Goal: Book appointment/travel/reservation

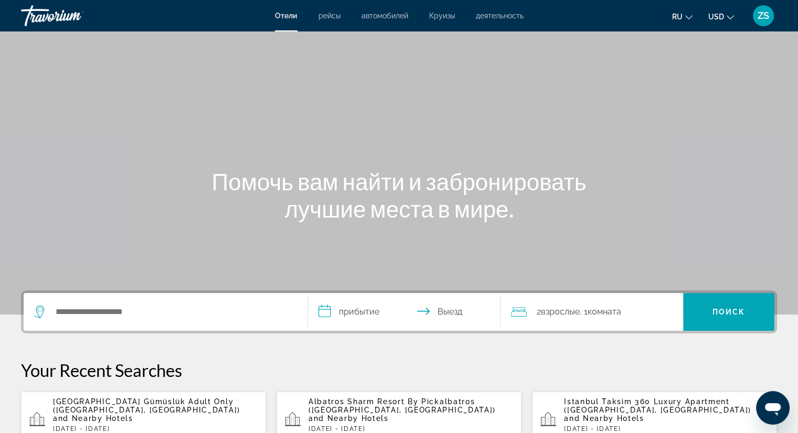
click at [336, 99] on div "Main content" at bounding box center [399, 157] width 798 height 315
click at [231, 309] on input "Search hotel destination" at bounding box center [173, 312] width 237 height 16
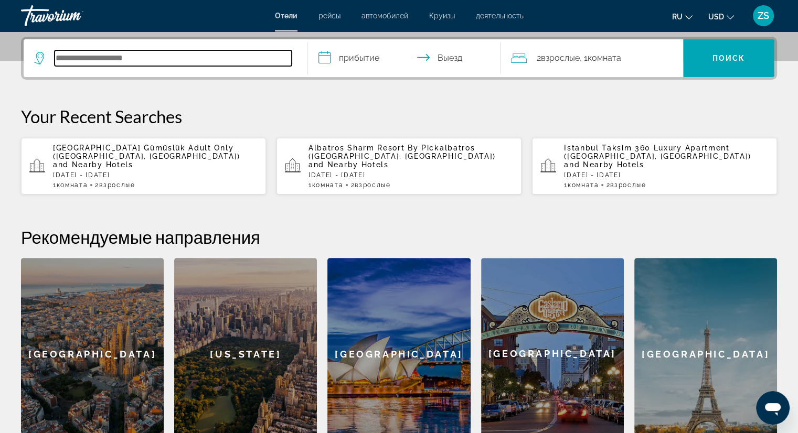
scroll to position [256, 0]
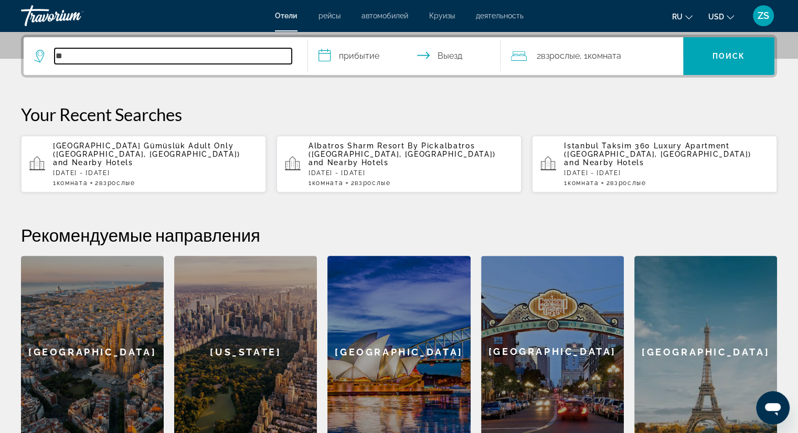
type input "*"
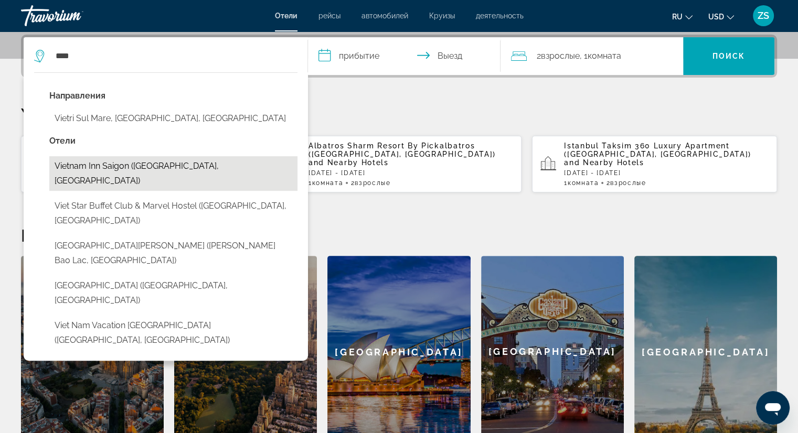
click at [151, 165] on button "Vietnam Inn Saigon (Ho Chi Minh City, VN)" at bounding box center [173, 173] width 248 height 35
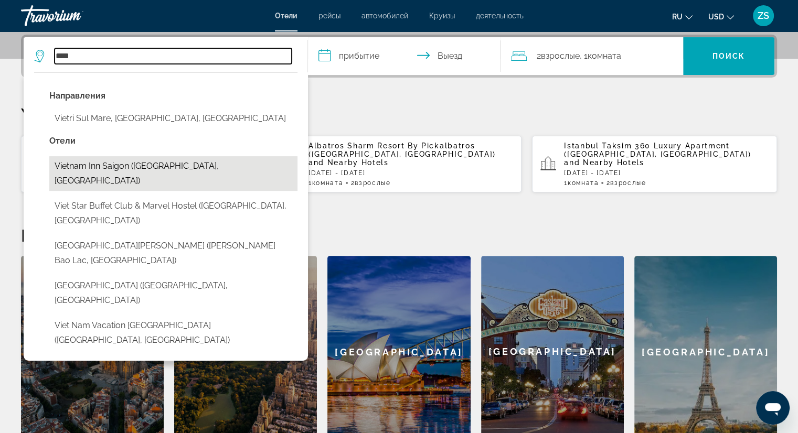
type input "**********"
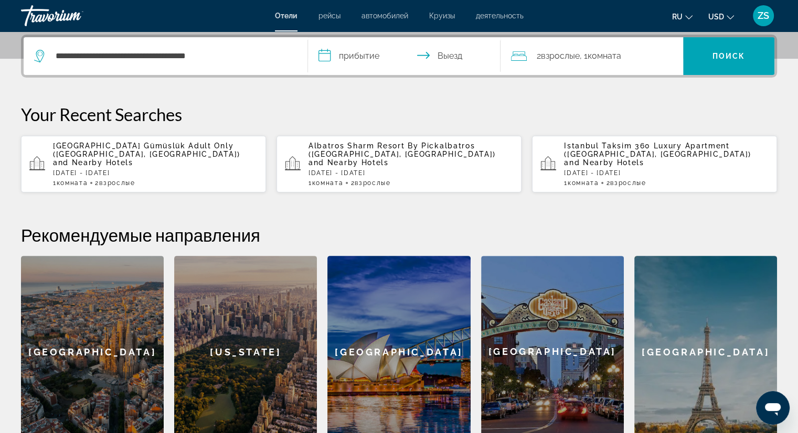
click at [349, 58] on input "**********" at bounding box center [406, 57] width 197 height 41
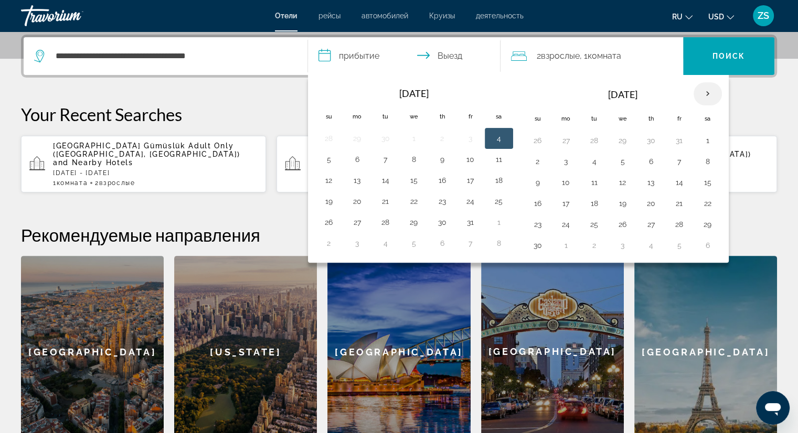
click at [703, 91] on th "Next month" at bounding box center [707, 93] width 28 height 23
click at [618, 214] on td "31" at bounding box center [622, 224] width 28 height 21
click at [591, 167] on button "9" at bounding box center [594, 161] width 17 height 15
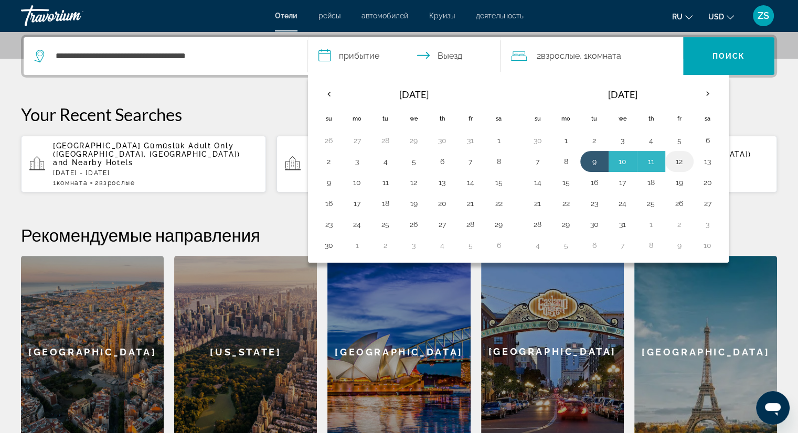
click at [684, 161] on button "12" at bounding box center [679, 161] width 17 height 15
type input "**********"
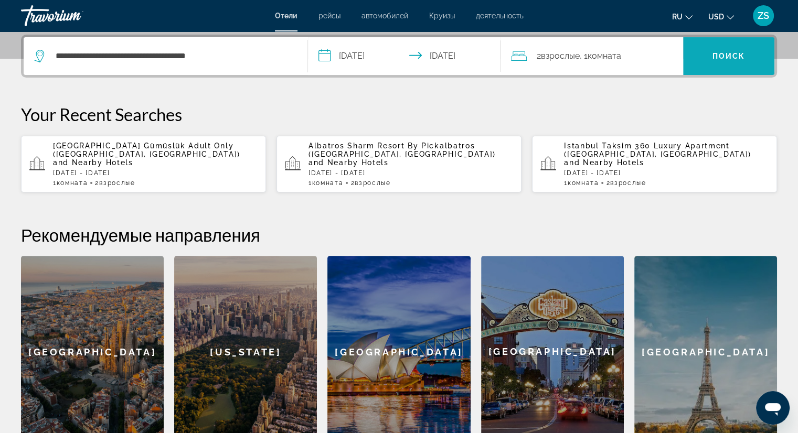
click at [753, 47] on span "Search" at bounding box center [728, 56] width 91 height 25
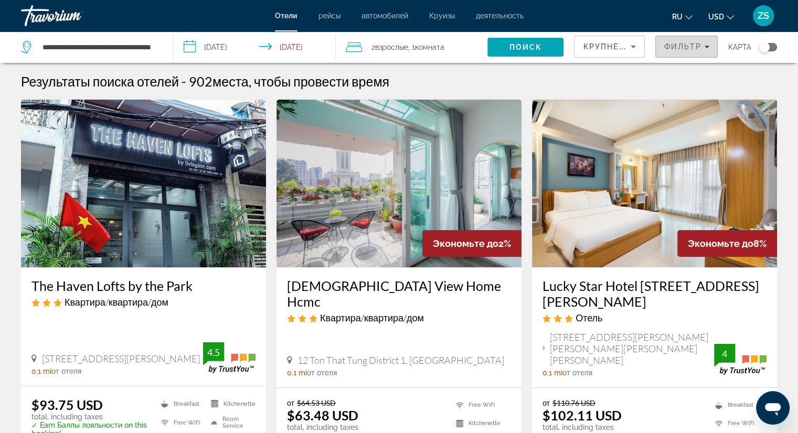
click at [694, 49] on span "Фильтр" at bounding box center [682, 46] width 38 height 8
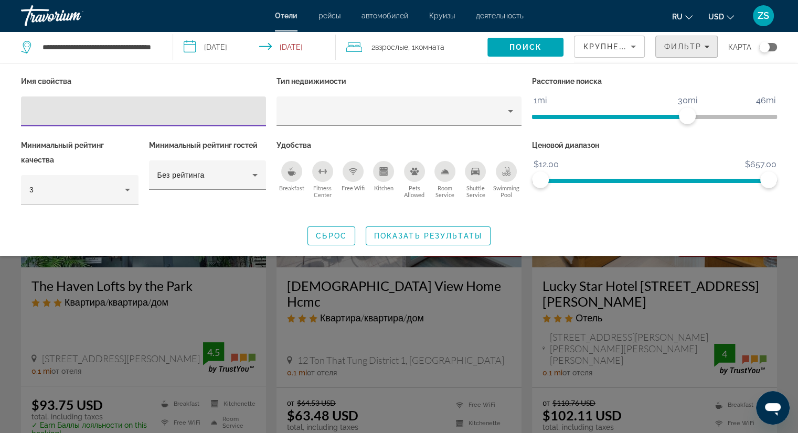
click at [698, 51] on span "Filters" at bounding box center [685, 46] width 61 height 25
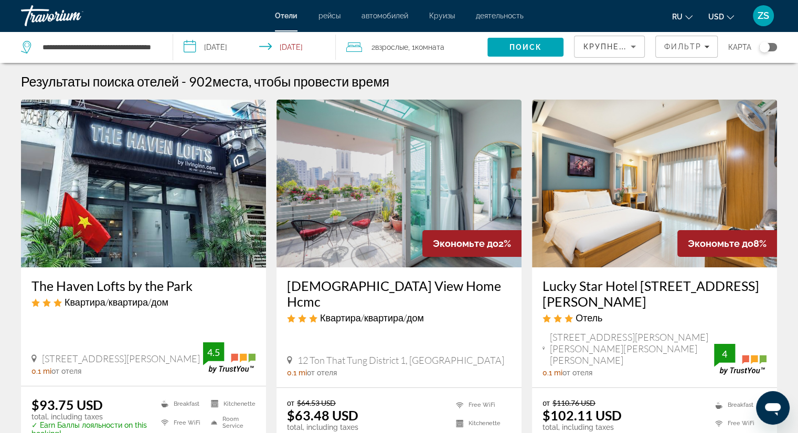
click at [326, 15] on span "рейсы" at bounding box center [329, 16] width 22 height 8
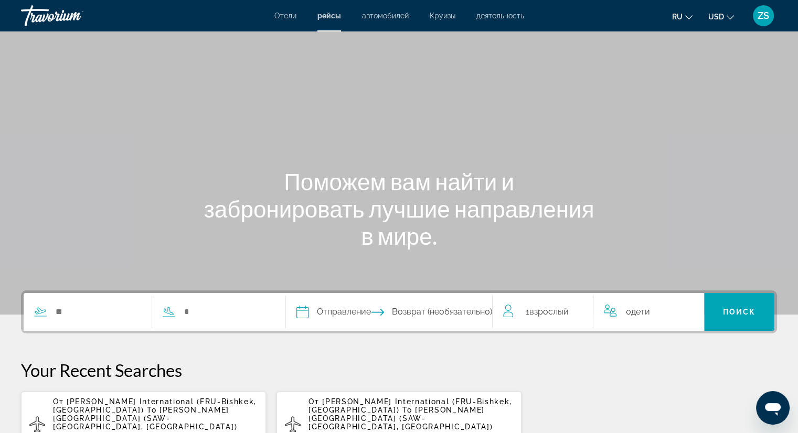
click at [382, 17] on span "автомобилей" at bounding box center [385, 16] width 47 height 8
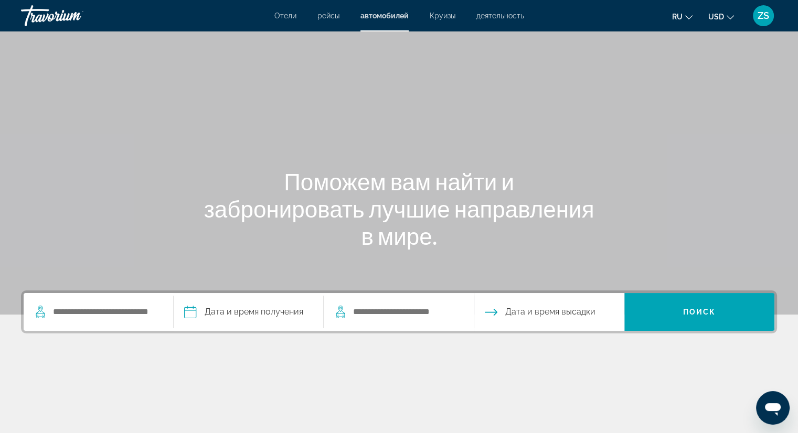
click at [440, 13] on span "Круизы" at bounding box center [442, 16] width 26 height 8
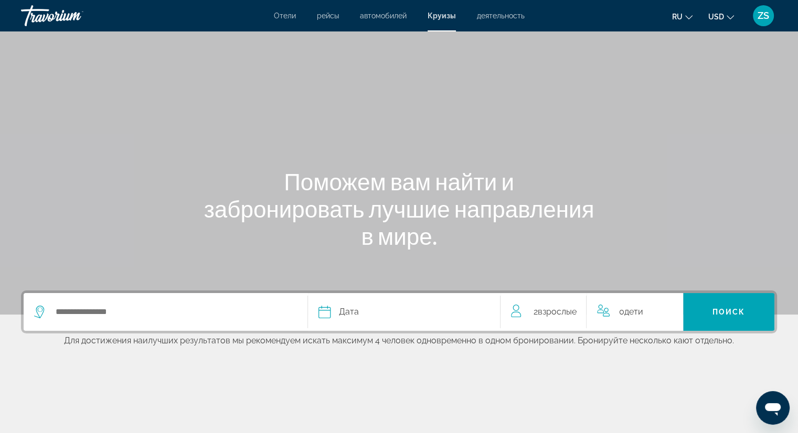
click at [505, 18] on span "деятельность" at bounding box center [501, 16] width 48 height 8
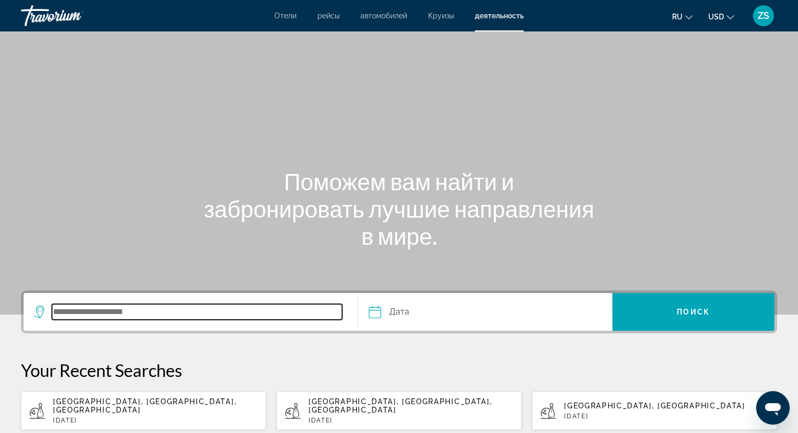
drag, startPoint x: 195, startPoint y: 311, endPoint x: 196, endPoint y: 330, distance: 18.9
click at [196, 328] on div "Search widget" at bounding box center [190, 312] width 313 height 38
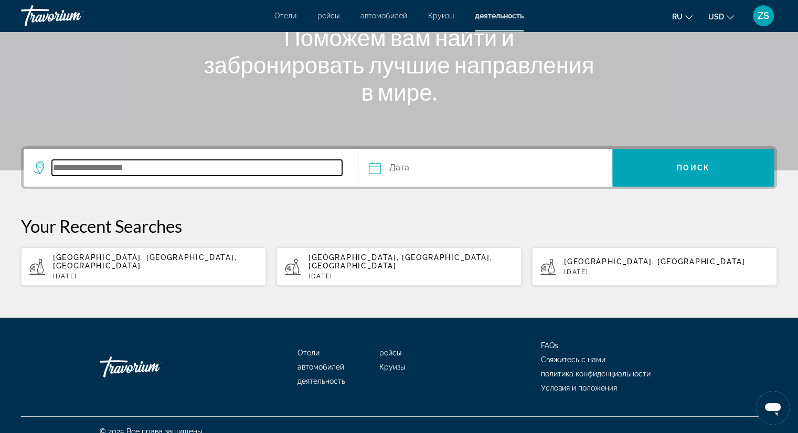
scroll to position [148, 0]
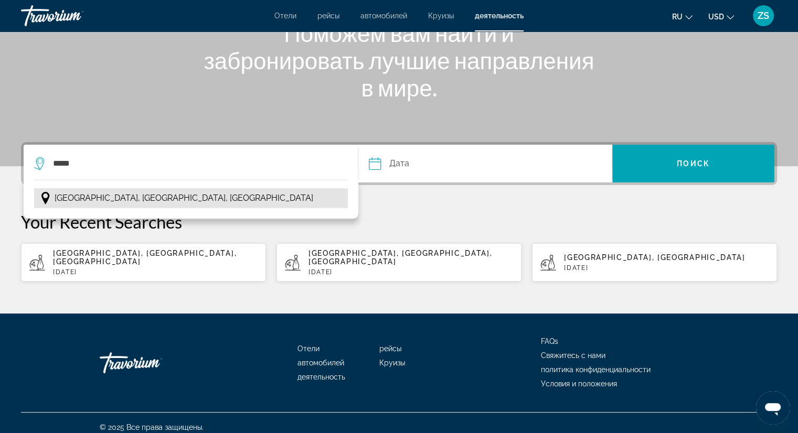
click at [236, 201] on button "Paris, Île-de-France, France" at bounding box center [191, 198] width 314 height 20
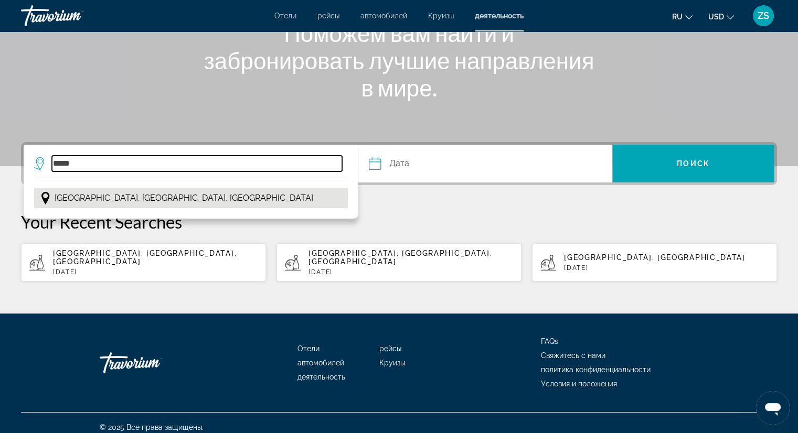
type input "**********"
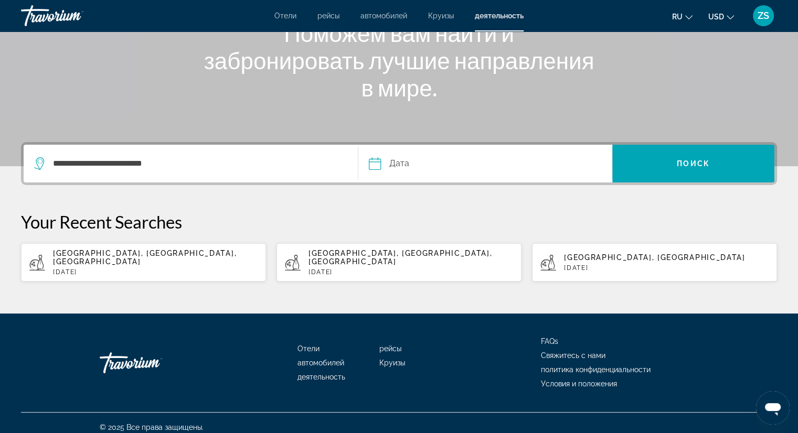
click at [409, 164] on input "Date" at bounding box center [428, 165] width 125 height 41
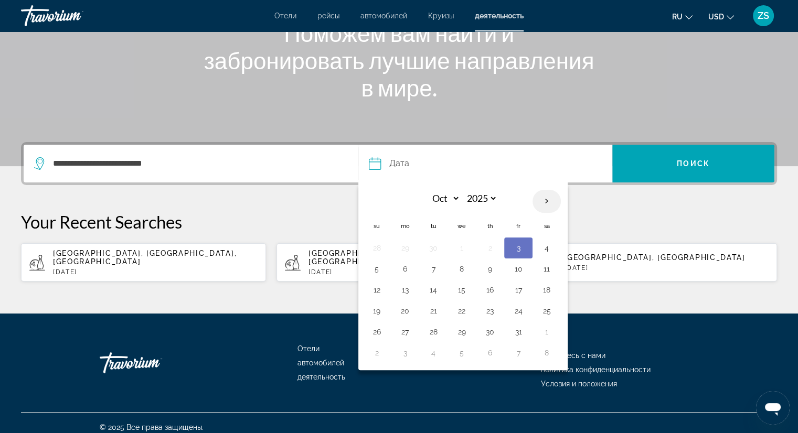
click at [544, 200] on th "Next month" at bounding box center [546, 201] width 28 height 23
select select "**"
click at [429, 269] on button "4" at bounding box center [433, 269] width 17 height 15
type input "**********"
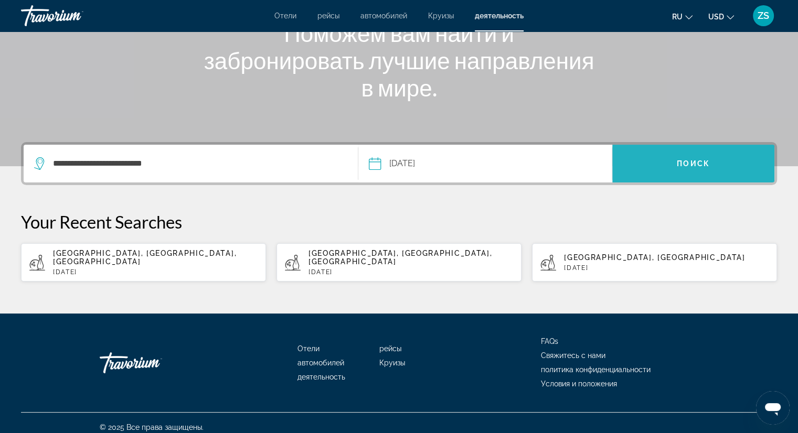
click at [669, 176] on span "Search" at bounding box center [693, 164] width 162 height 38
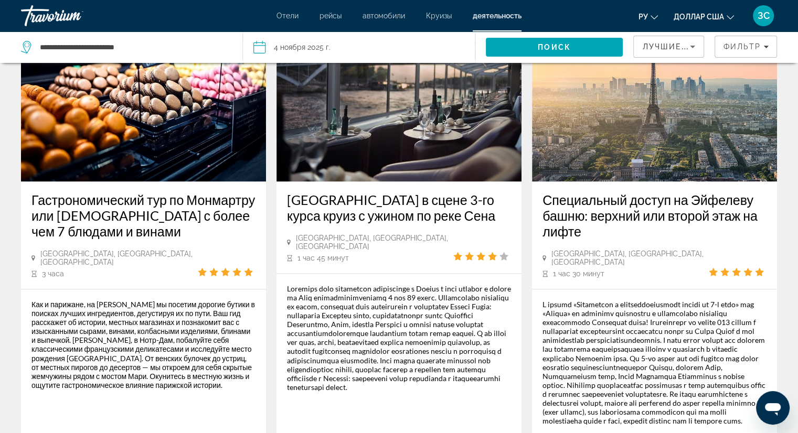
scroll to position [1583, 0]
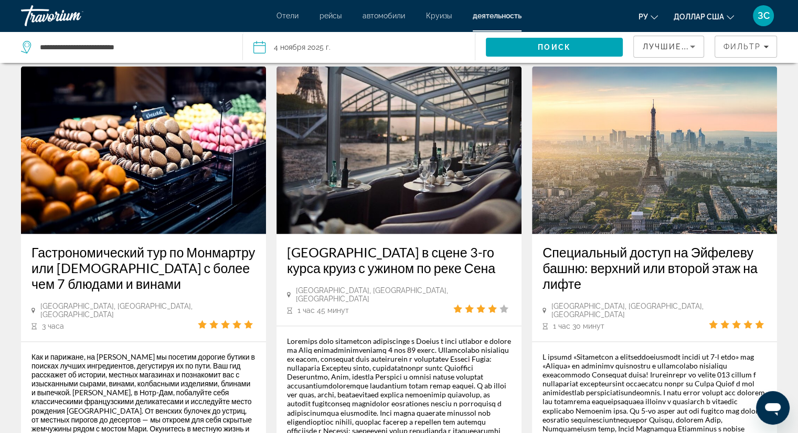
click at [133, 188] on img "Основное содержание" at bounding box center [143, 150] width 245 height 168
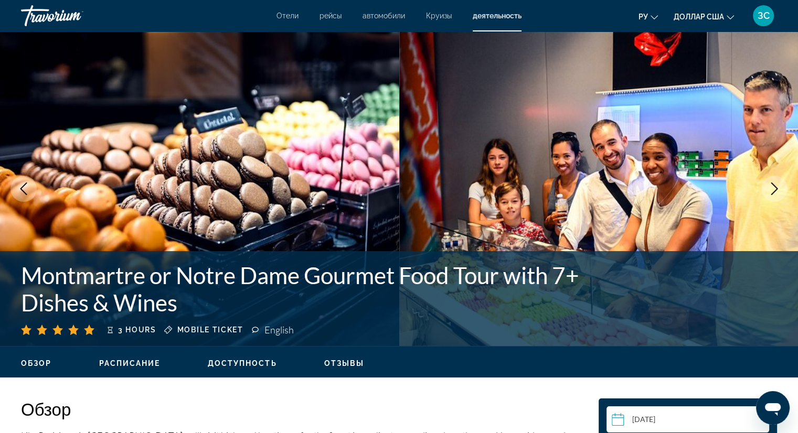
click at [27, 12] on div "Травориум" at bounding box center [73, 15] width 105 height 27
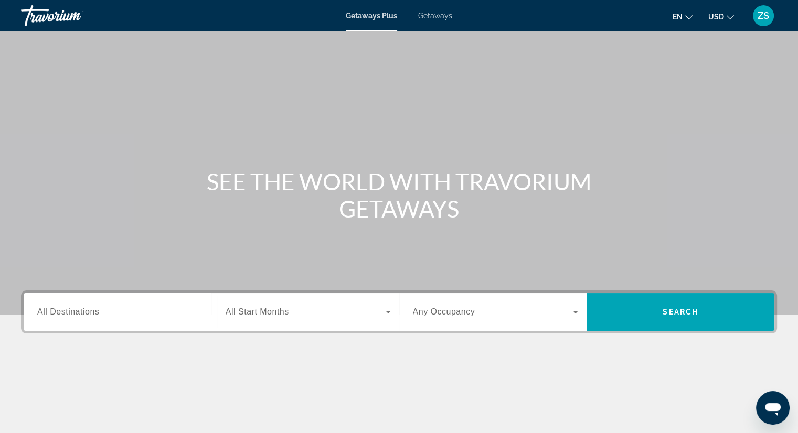
click at [505, 317] on span "Search widget" at bounding box center [493, 312] width 160 height 13
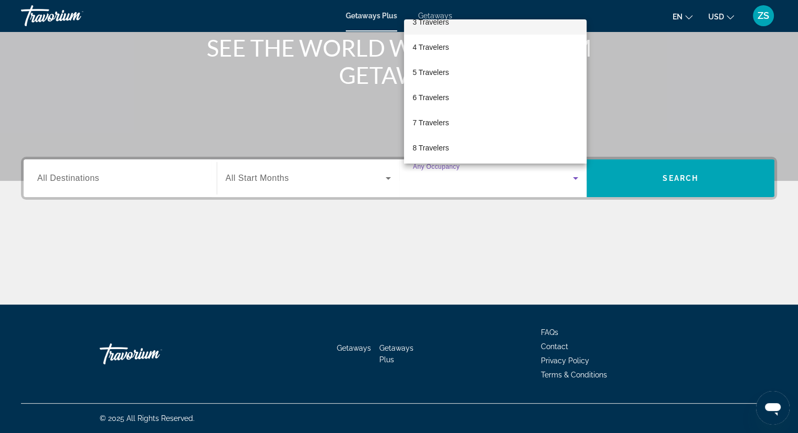
scroll to position [115, 0]
click at [337, 232] on div at bounding box center [399, 216] width 798 height 433
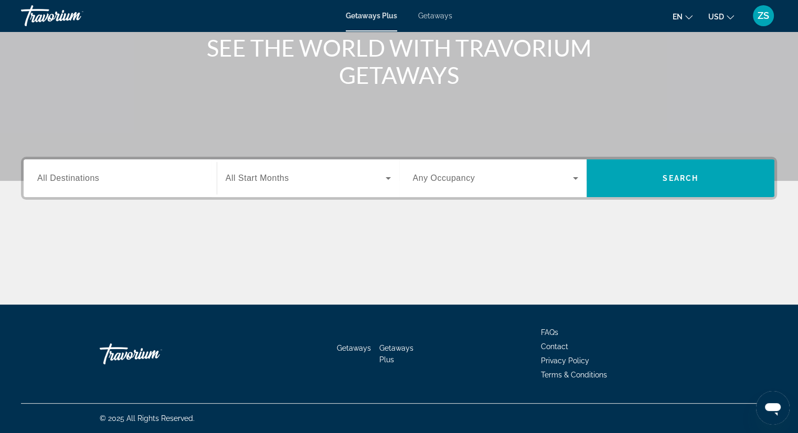
click at [100, 167] on div "Search widget" at bounding box center [120, 179] width 166 height 30
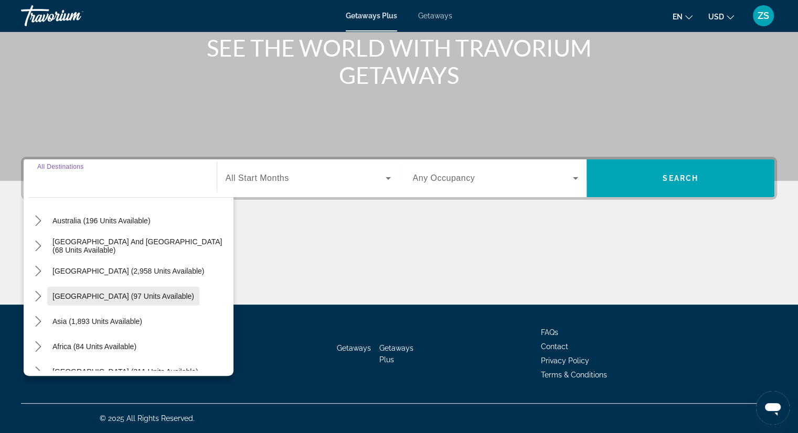
scroll to position [157, 0]
click at [107, 317] on span "Asia (1,893 units available)" at bounding box center [97, 320] width 90 height 8
type input "**********"
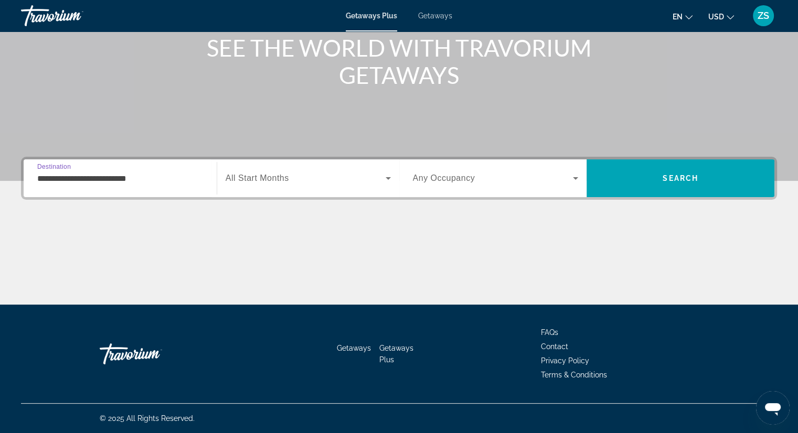
click at [273, 184] on span "Search widget" at bounding box center [305, 178] width 160 height 13
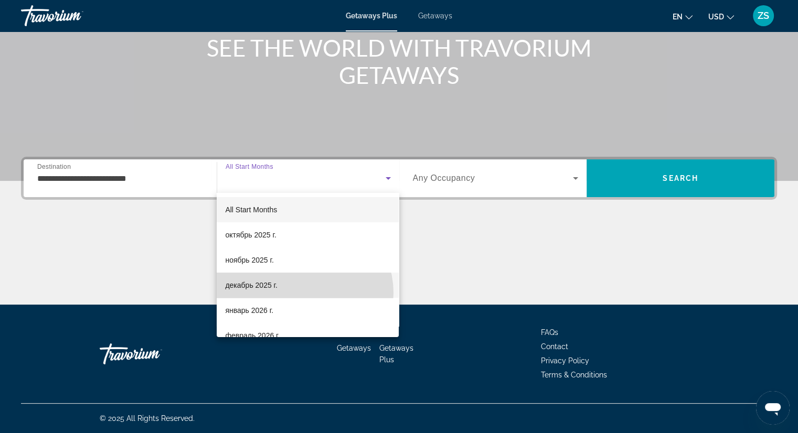
click at [302, 293] on mat-option "декабрь 2025 г." at bounding box center [308, 285] width 182 height 25
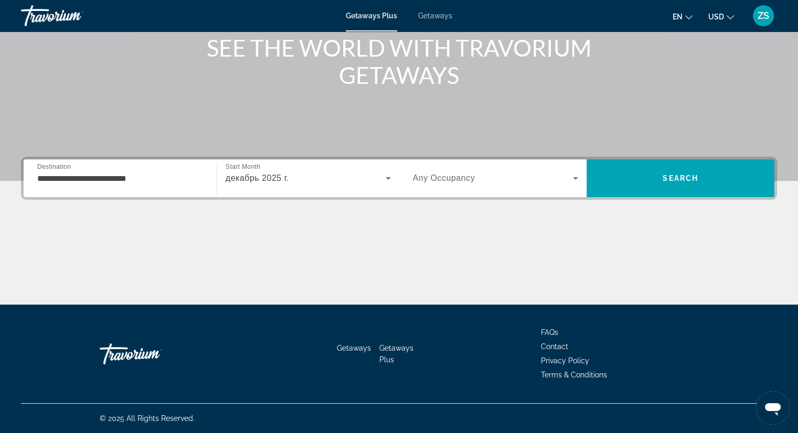
click at [449, 176] on span "Any Occupancy" at bounding box center [444, 178] width 62 height 9
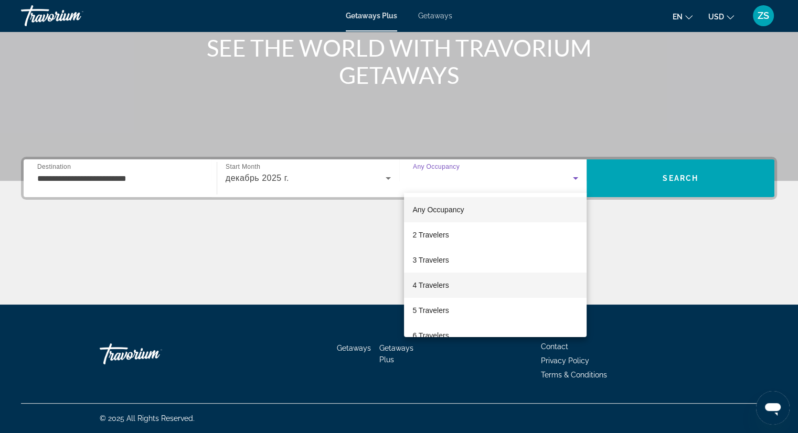
click at [491, 285] on mat-option "4 Travelers" at bounding box center [495, 285] width 182 height 25
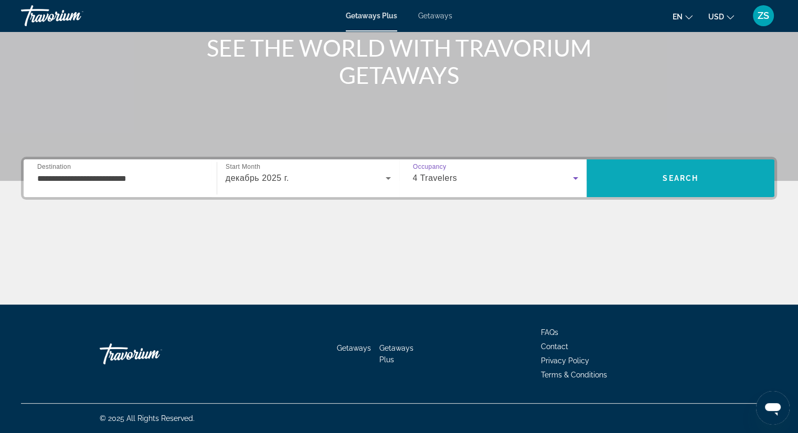
click at [609, 190] on button "Search" at bounding box center [680, 178] width 188 height 38
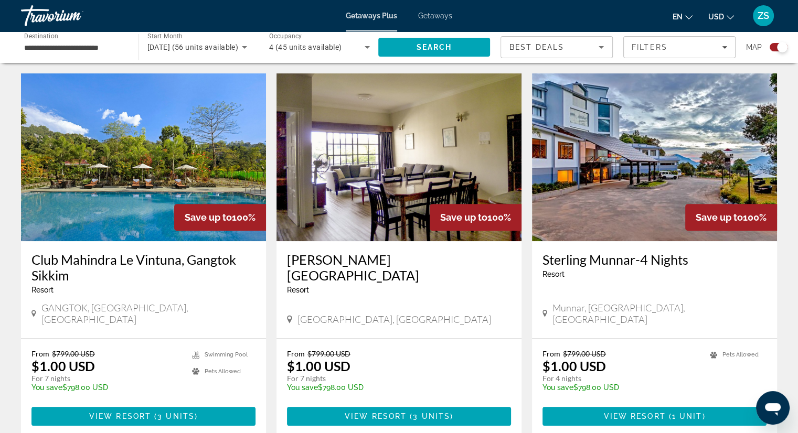
scroll to position [367, 0]
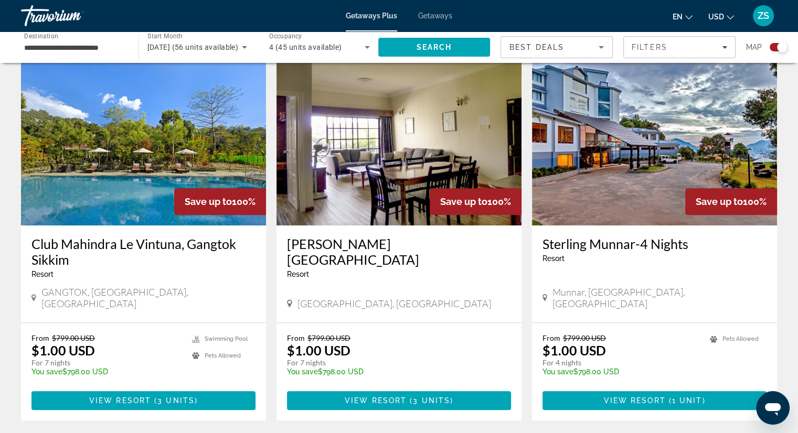
click at [424, 189] on img "Main content" at bounding box center [398, 142] width 245 height 168
